Goal: Information Seeking & Learning: Learn about a topic

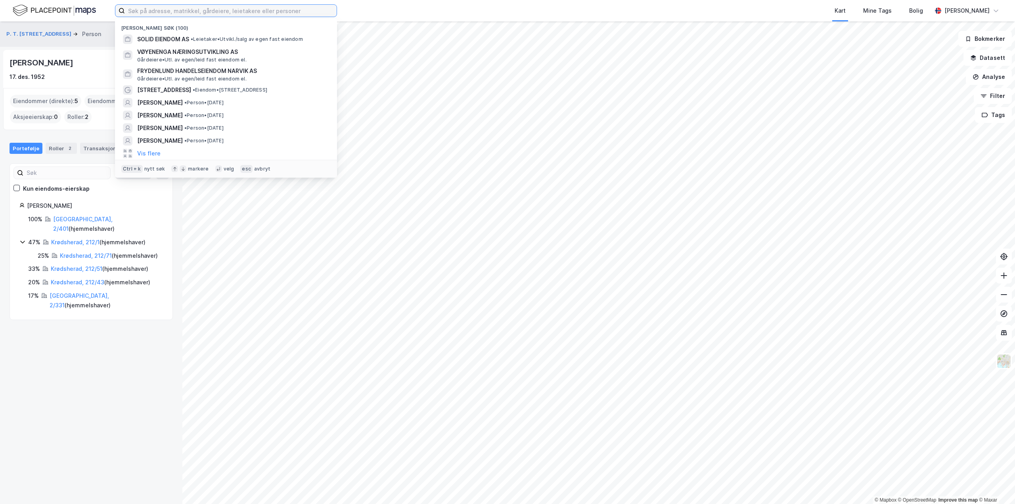
click at [206, 11] on input at bounding box center [231, 11] width 212 height 12
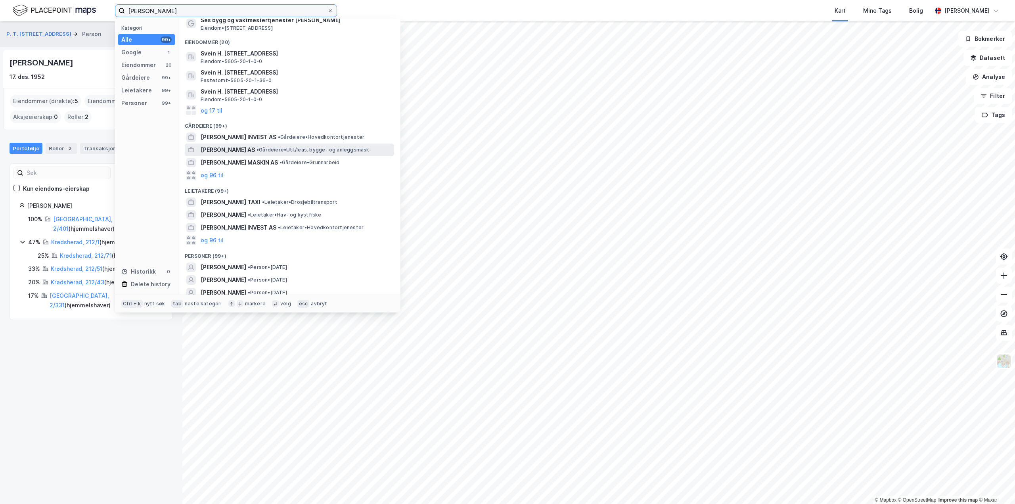
scroll to position [36, 0]
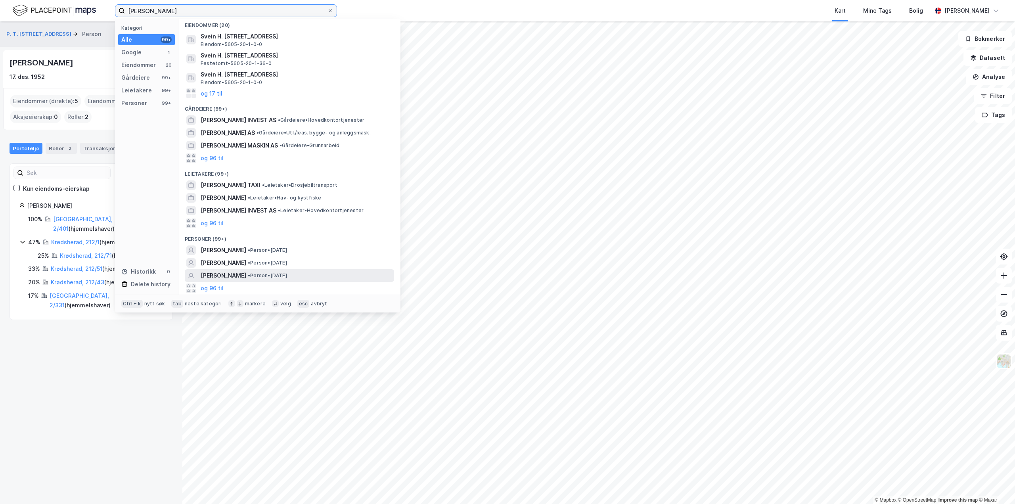
type input "svein sørensen"
click at [228, 277] on span "[PERSON_NAME]" at bounding box center [224, 276] width 46 height 10
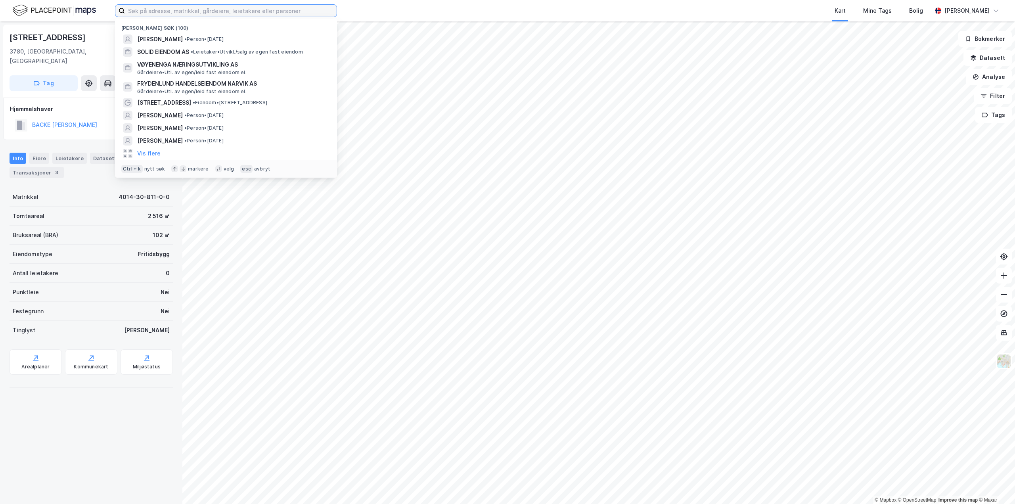
click at [147, 11] on input at bounding box center [231, 11] width 212 height 12
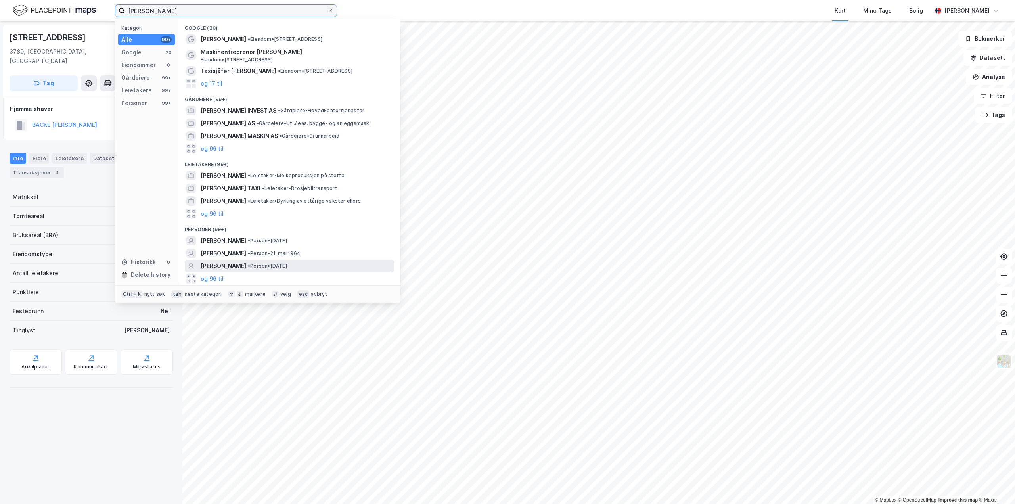
type input "[PERSON_NAME]"
click at [238, 260] on div "[PERSON_NAME] • Person • [DATE]" at bounding box center [289, 266] width 209 height 13
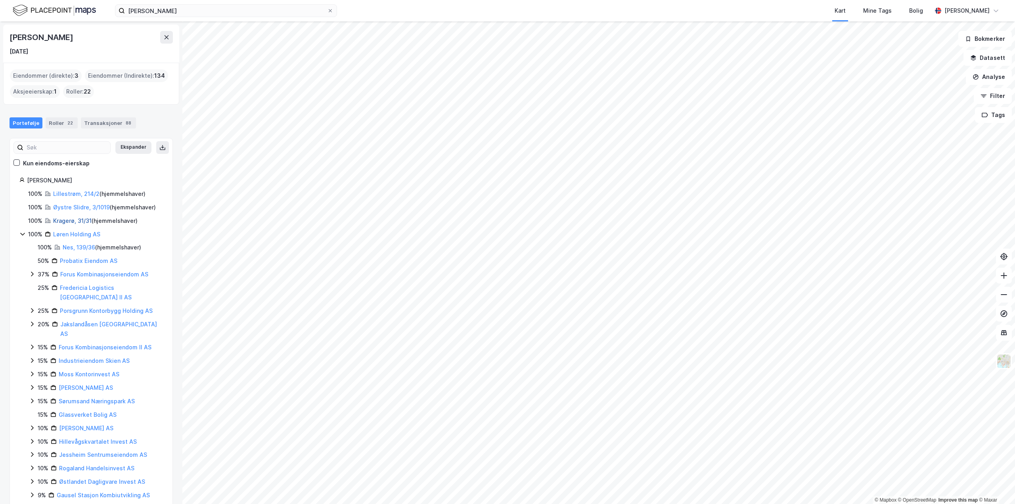
click at [75, 222] on link "Kragerø, 31/31" at bounding box center [72, 220] width 38 height 7
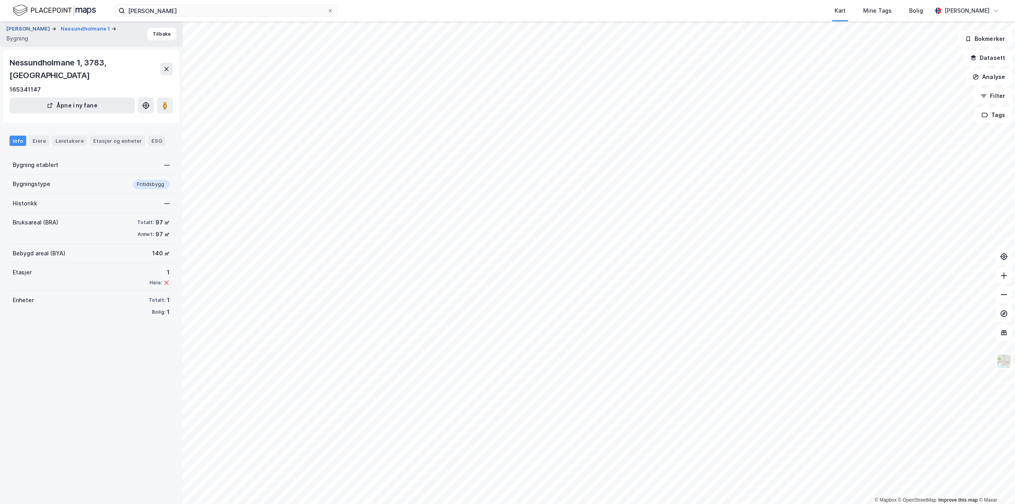
click at [43, 29] on button "[PERSON_NAME]" at bounding box center [28, 29] width 45 height 8
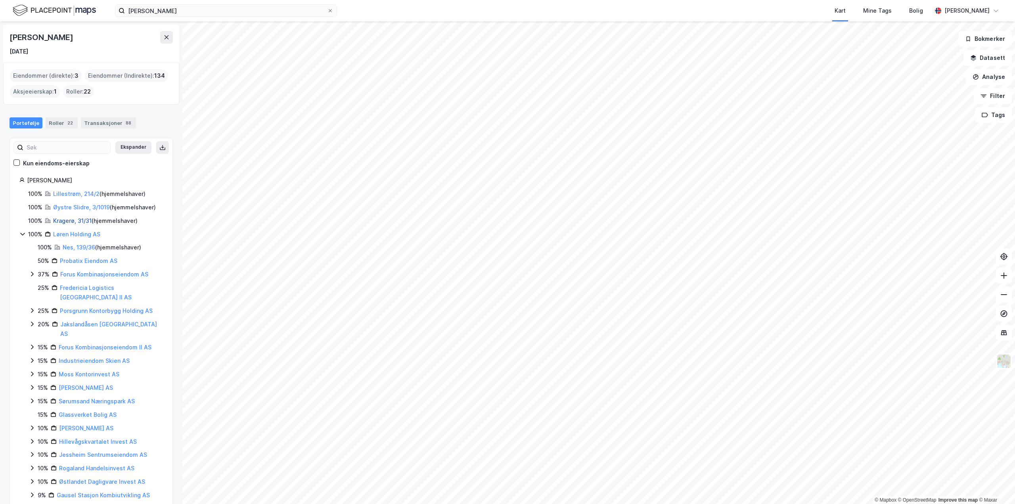
click at [70, 220] on link "Kragerø, 31/31" at bounding box center [72, 220] width 38 height 7
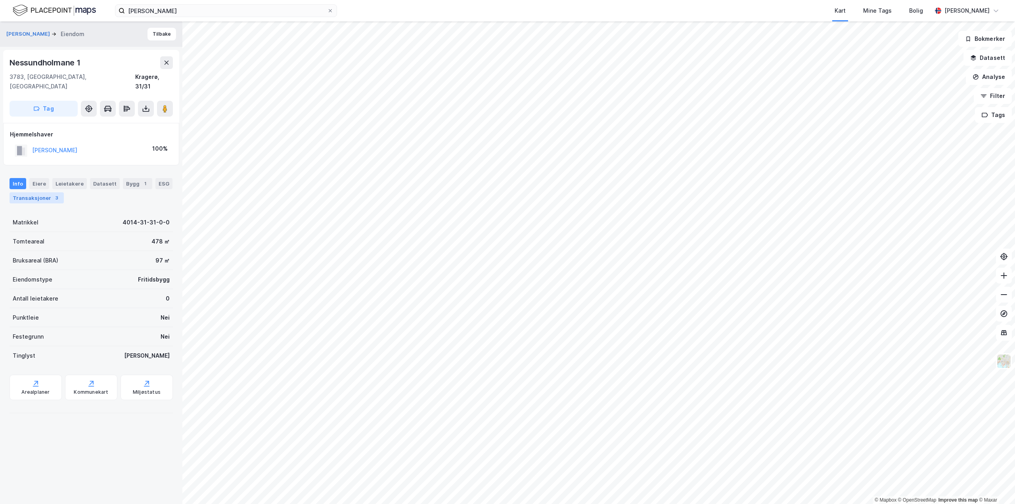
click at [30, 192] on div "Transaksjoner 3" at bounding box center [37, 197] width 54 height 11
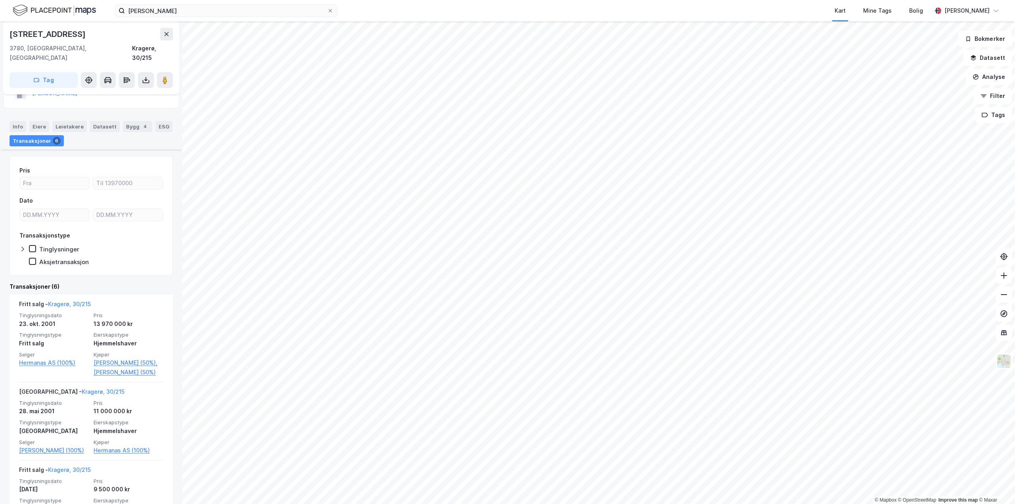
scroll to position [119, 0]
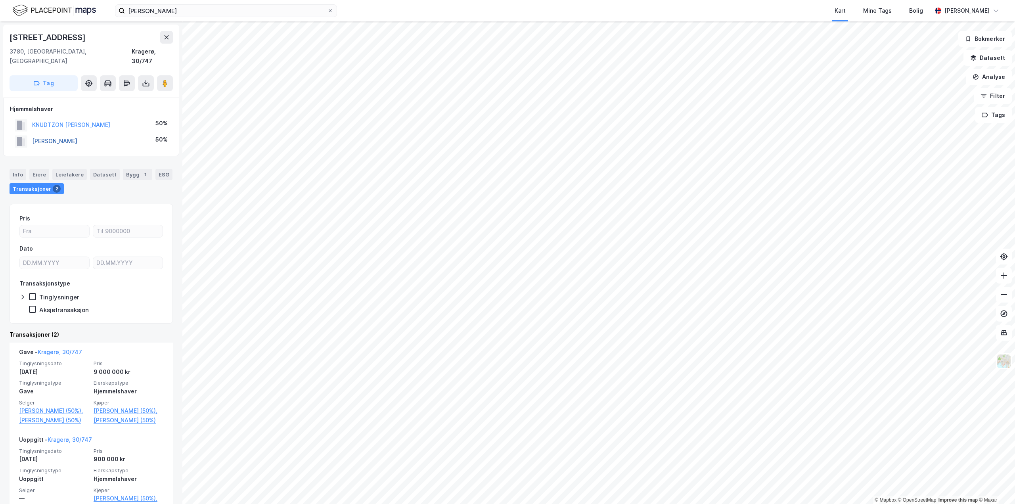
click at [0, 0] on button "[PERSON_NAME]" at bounding box center [0, 0] width 0 height 0
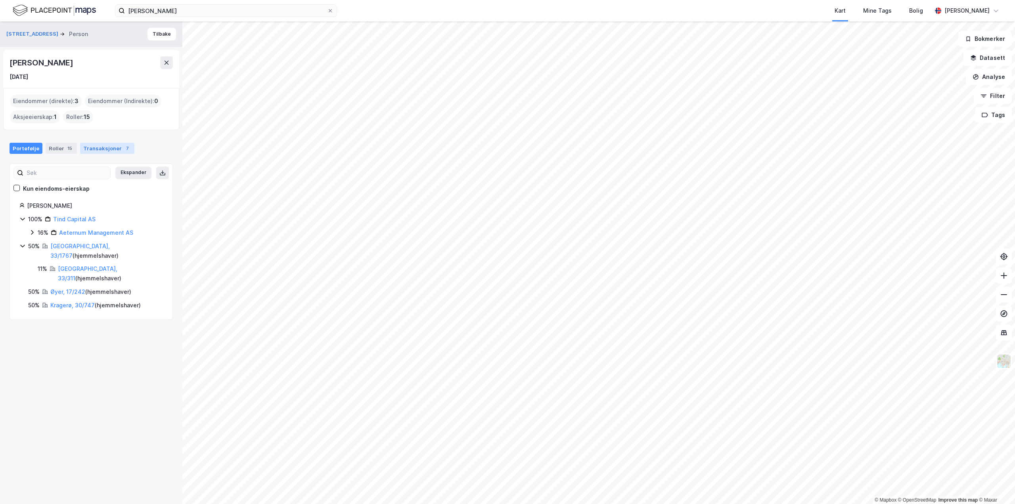
click at [94, 145] on div "Transaksjoner 7" at bounding box center [107, 148] width 54 height 11
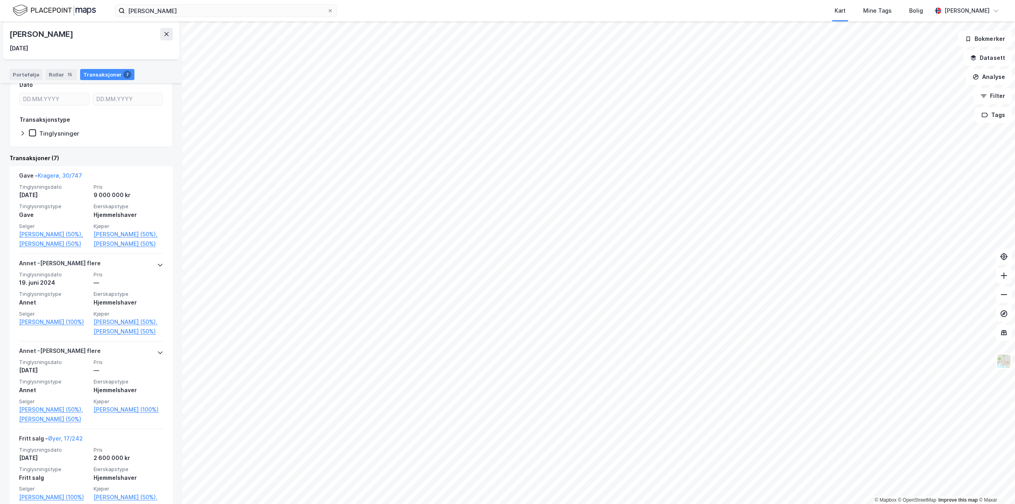
scroll to position [159, 0]
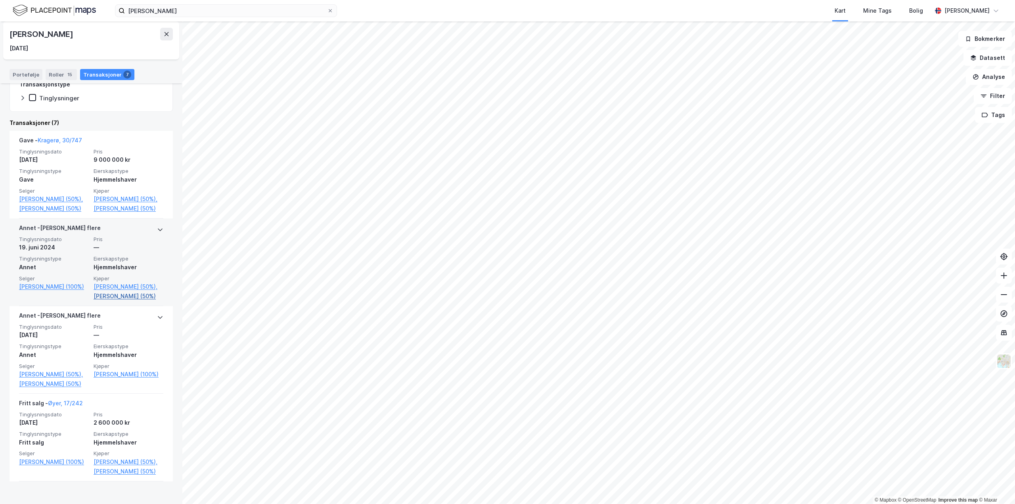
click at [118, 301] on link "[PERSON_NAME] (50%)" at bounding box center [129, 296] width 70 height 10
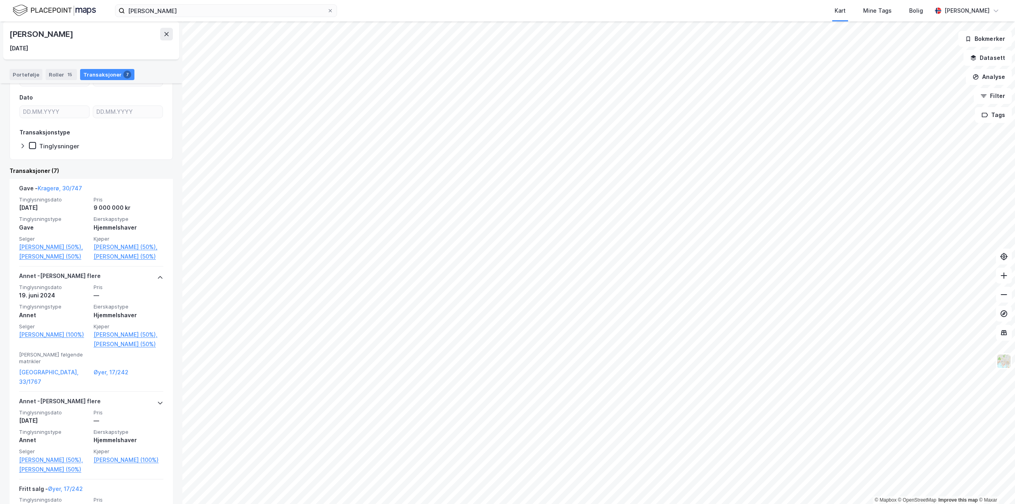
scroll to position [0, 0]
